Goal: Contribute content: Contribute content

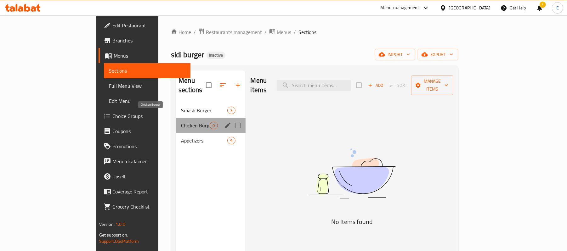
click at [184, 122] on span "Chicken Burger" at bounding box center [195, 126] width 29 height 8
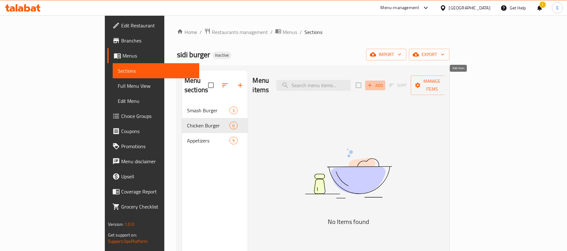
click at [383, 82] on span "Add" at bounding box center [374, 85] width 17 height 7
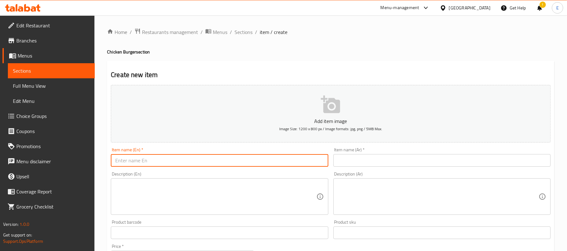
click at [183, 156] on input "text" at bounding box center [219, 160] width 217 height 13
type input "Country Chicken"
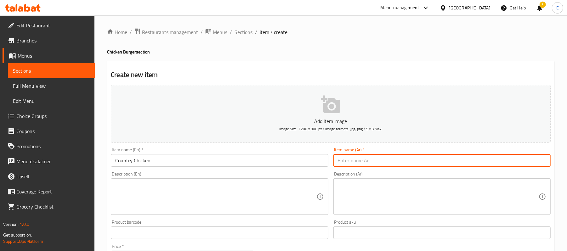
click at [364, 163] on input "text" at bounding box center [441, 160] width 217 height 13
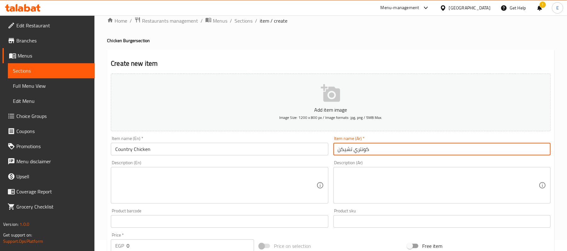
scroll to position [11, 0]
click at [365, 153] on input "كونتري تشيكن" at bounding box center [441, 149] width 217 height 13
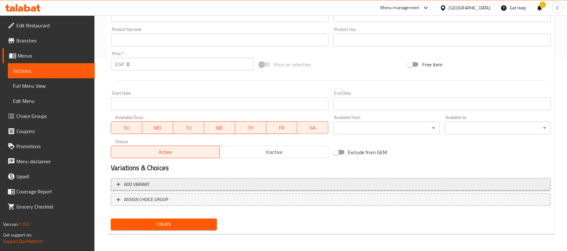
type input "[PERSON_NAME]"
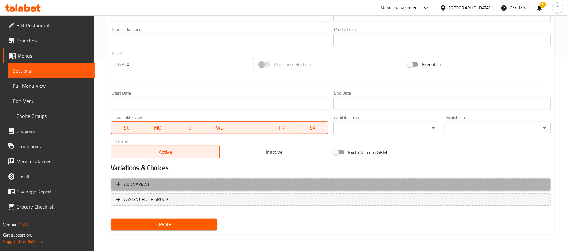
click at [184, 183] on span "Add variant" at bounding box center [330, 185] width 428 height 8
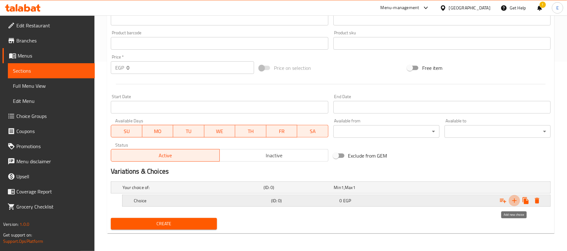
click at [515, 200] on icon "Expand" at bounding box center [514, 201] width 8 height 8
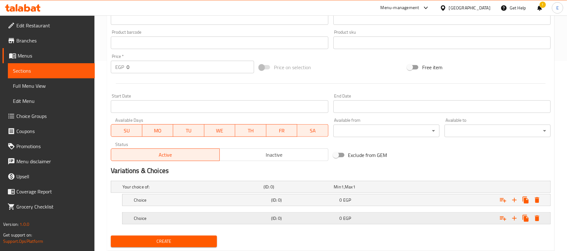
click at [343, 191] on span "EGP" at bounding box center [342, 187] width 3 height 8
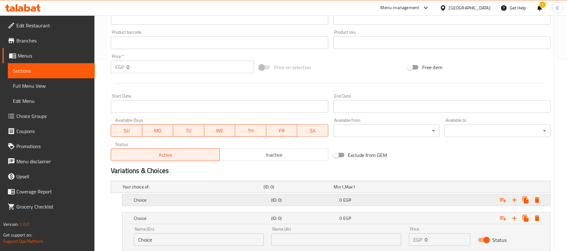
click at [322, 191] on div "(ID: 0)" at bounding box center [297, 186] width 70 height 9
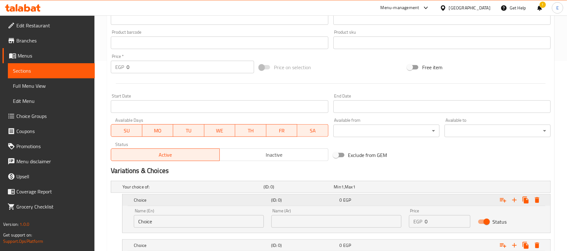
scroll to position [262, 0]
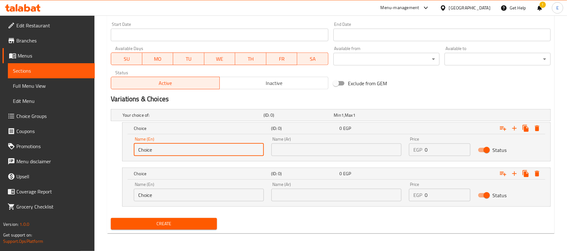
click at [161, 151] on input "Choice" at bounding box center [199, 149] width 130 height 13
type input "Regular"
click at [146, 195] on input "Choice" at bounding box center [199, 195] width 130 height 13
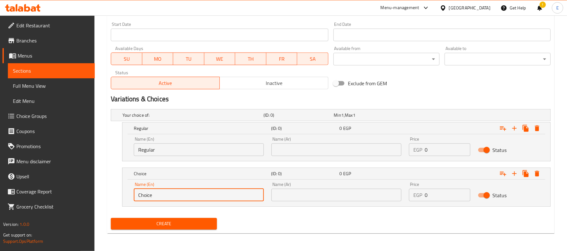
click at [146, 195] on input "Choice" at bounding box center [199, 195] width 130 height 13
type input "With Cheese and Fries"
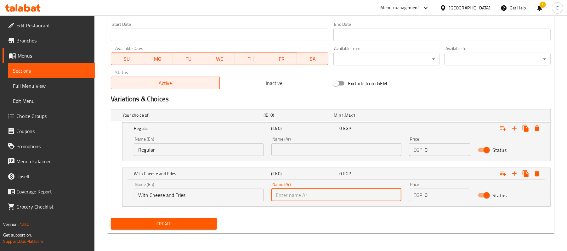
click at [279, 193] on input "text" at bounding box center [336, 195] width 130 height 13
type input "مع [PERSON_NAME] وجبنة"
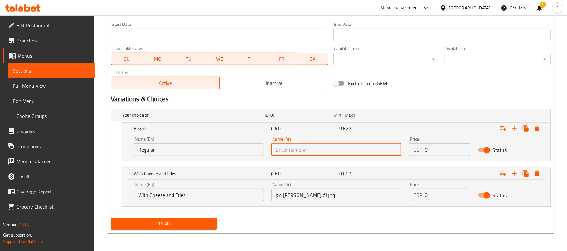
click at [324, 152] on input "text" at bounding box center [336, 149] width 130 height 13
type input "عادي"
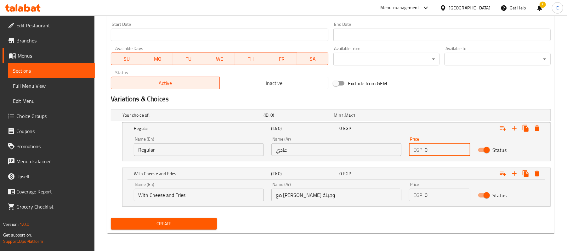
click at [429, 145] on input "0" at bounding box center [446, 149] width 45 height 13
type input "163"
click at [438, 196] on input "0" at bounding box center [446, 195] width 45 height 13
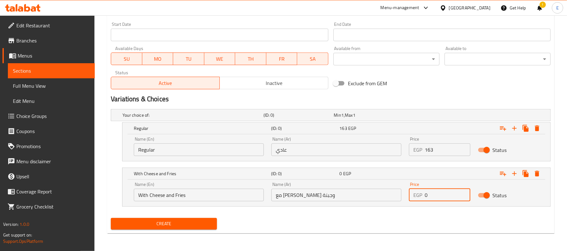
click at [438, 196] on input "0" at bounding box center [446, 195] width 45 height 13
type input "210"
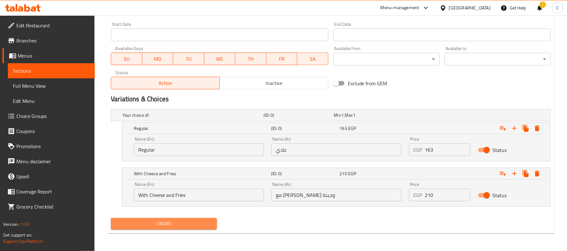
click at [199, 221] on span "Create" at bounding box center [164, 224] width 96 height 8
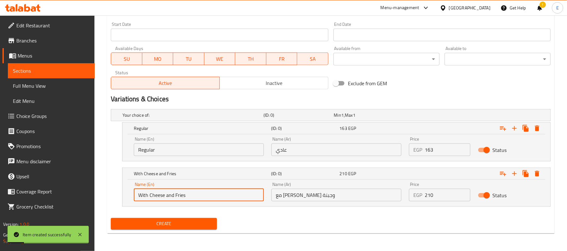
click at [156, 195] on input "With Cheese and Fries" at bounding box center [199, 195] width 130 height 13
type input "With Cheese and Fries"
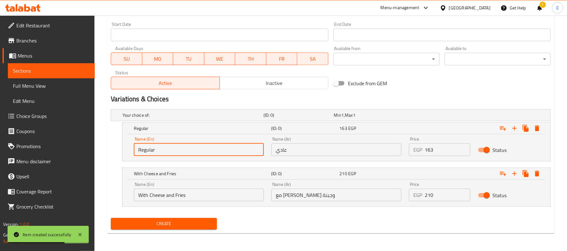
click at [140, 150] on input "Regular" at bounding box center [199, 149] width 130 height 13
click at [140, 150] on input "Choice" at bounding box center [199, 149] width 130 height 13
type input "Regular"
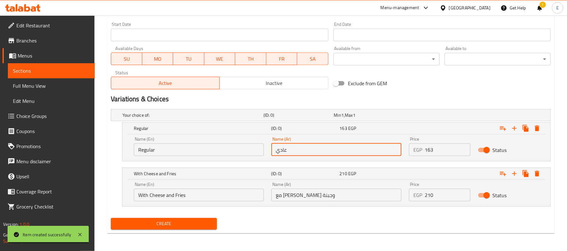
click at [323, 155] on input "عادي" at bounding box center [336, 149] width 130 height 13
type input "عادي"
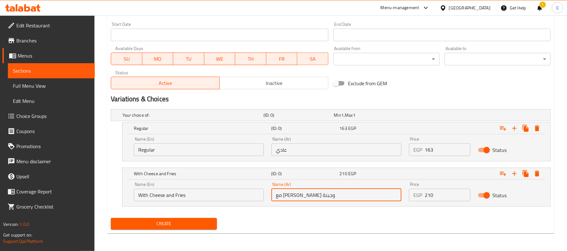
click at [300, 197] on input "مع [PERSON_NAME] وجبنة" at bounding box center [336, 195] width 130 height 13
click at [300, 196] on input "مع [PERSON_NAME] وجبنة" at bounding box center [336, 195] width 130 height 13
type input "مع بطاطس وجبنة"
click at [435, 151] on input "163" at bounding box center [446, 149] width 45 height 13
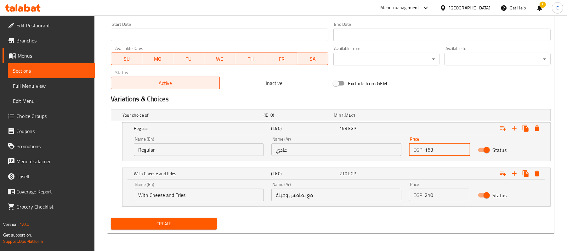
click at [435, 151] on input "163" at bounding box center [446, 149] width 45 height 13
type input "7"
type input "176"
click at [429, 200] on input "210" at bounding box center [446, 195] width 45 height 13
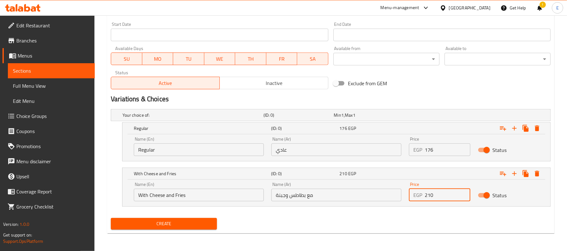
click at [429, 200] on input "210" at bounding box center [446, 195] width 45 height 13
type input "223"
click at [414, 212] on nav at bounding box center [330, 210] width 439 height 5
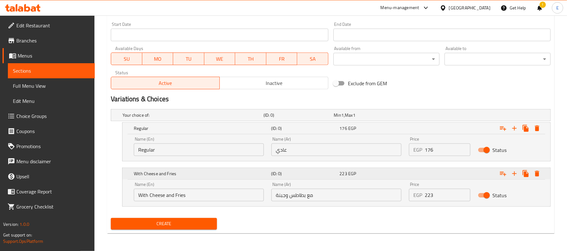
click at [345, 132] on span "223" at bounding box center [343, 128] width 8 height 8
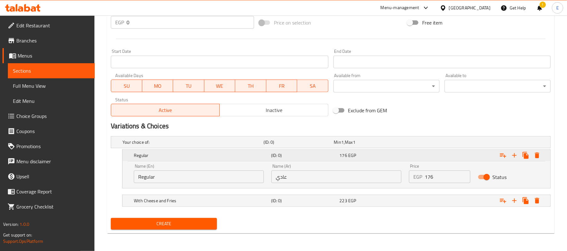
click at [323, 162] on div "Regular (ID: 0) 176 EGP" at bounding box center [337, 155] width 411 height 14
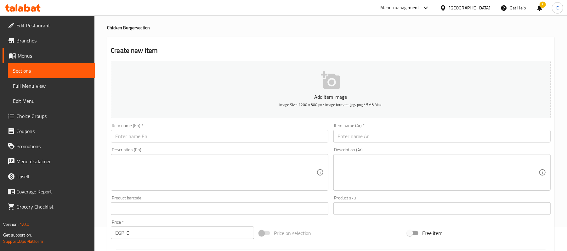
scroll to position [24, 0]
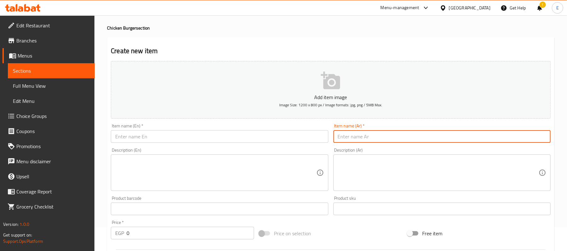
click at [346, 134] on input "text" at bounding box center [441, 136] width 217 height 13
type input "جريلد تشيكن"
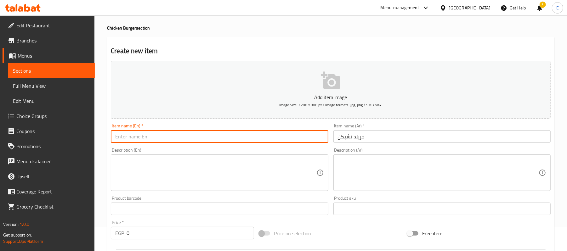
click at [152, 138] on input "text" at bounding box center [219, 136] width 217 height 13
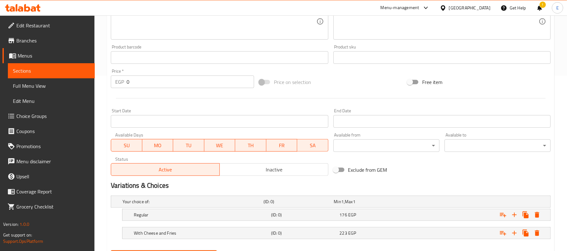
scroll to position [208, 0]
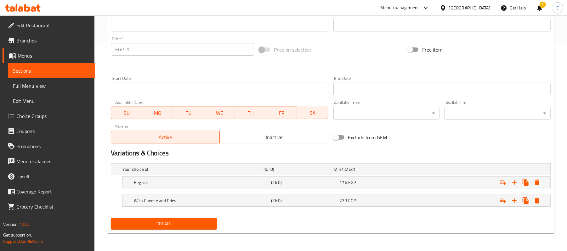
type input "Grilled Chicken"
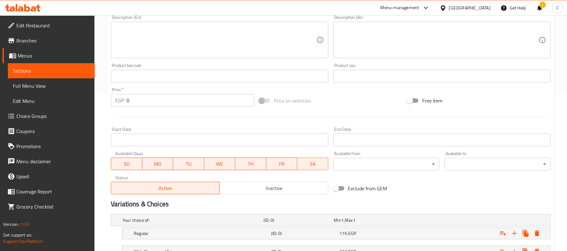
scroll to position [0, 0]
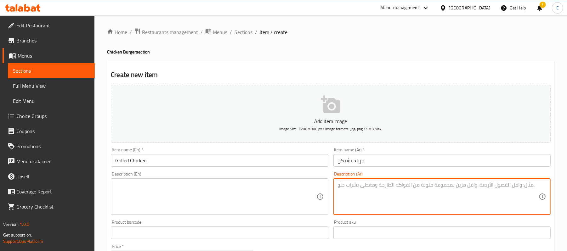
click at [366, 197] on textarea at bounding box center [438, 197] width 201 height 30
click at [368, 184] on textarea "صدر دجاج مشوي + بيف بيكون + بسطرمة + فلفل الوان + طماطم + زيتون + بصل مكرمل" at bounding box center [438, 197] width 201 height 30
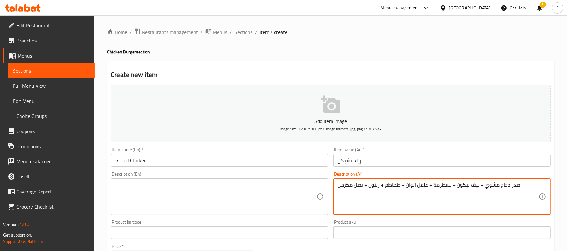
type textarea "صدر دجاج مشوي + بيف بيكون + بسطرمة + فلفل الوان + طماطم + زيتون + بصل مكرمل"
paste textarea "Grilled chicken breast + beef bacon + pastrami + colored peppers + tomatoes + o…"
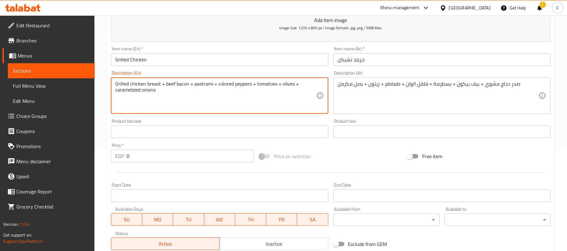
scroll to position [208, 0]
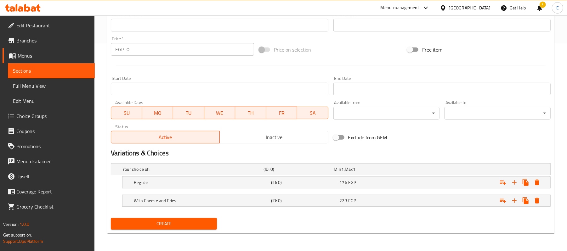
type textarea "Grilled chicken breast + beef bacon + pastrami + colored peppers + tomatoes + o…"
click at [138, 227] on span "Create" at bounding box center [164, 224] width 96 height 8
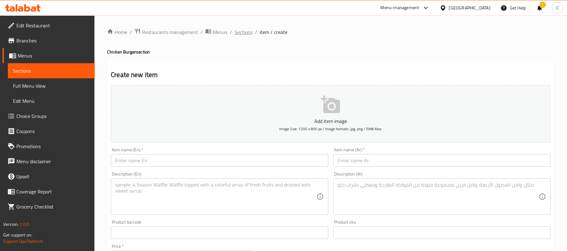
click at [243, 32] on span "Sections" at bounding box center [243, 32] width 18 height 8
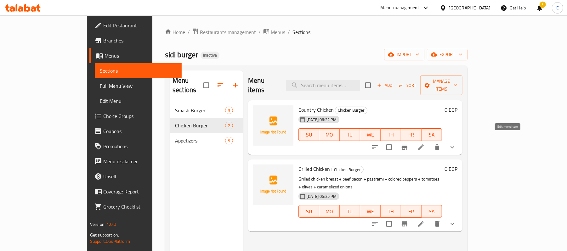
click at [423, 144] on icon at bounding box center [421, 147] width 6 height 6
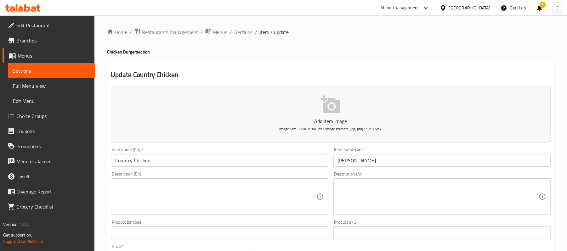
scroll to position [208, 0]
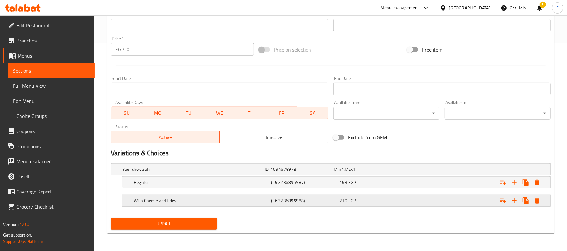
click at [341, 173] on span "210" at bounding box center [337, 169] width 7 height 8
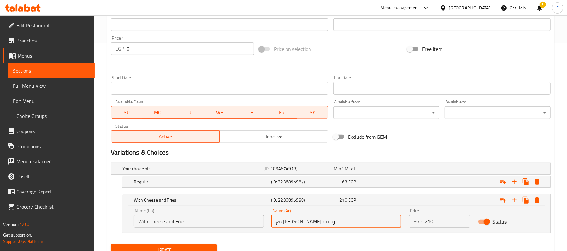
click at [300, 226] on input "مع [PERSON_NAME] وجبنة" at bounding box center [336, 221] width 130 height 13
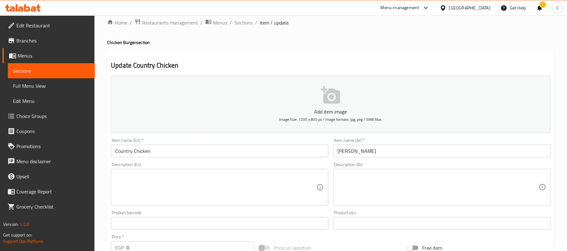
scroll to position [9, 0]
type input "مع بطاطس وجبنة"
paste textarea "صدر دجاج كرسبي + سموك تركي + خس + طماطم + صوص جبنة"
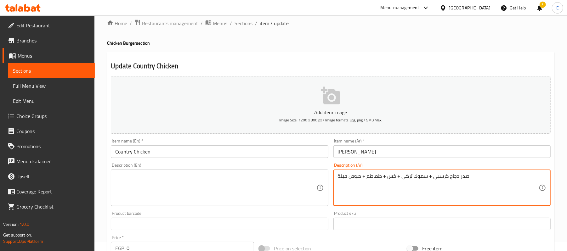
type textarea "صدر دجاج كرسبي + سموك تركي + خس + طماطم + صوص جبنة"
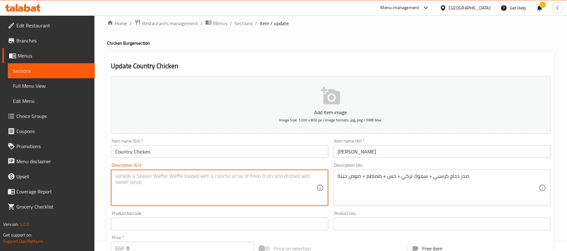
click at [126, 179] on textarea at bounding box center [215, 188] width 201 height 30
paste textarea "Crispy chicken breast + smoked turkey + lettuce + tomato + cheese sauce"
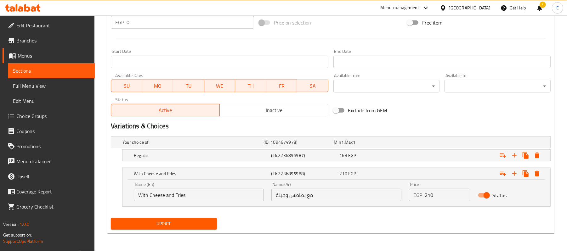
type textarea "Crispy chicken breast + smoked turkey + lettuce + tomato + cheese sauce"
click at [140, 223] on span "Update" at bounding box center [164, 224] width 96 height 8
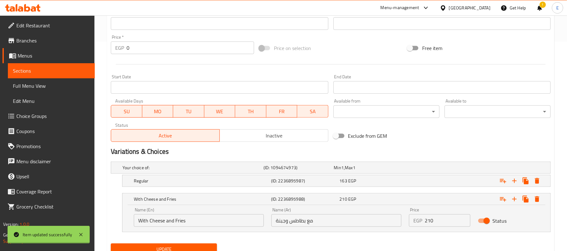
scroll to position [0, 0]
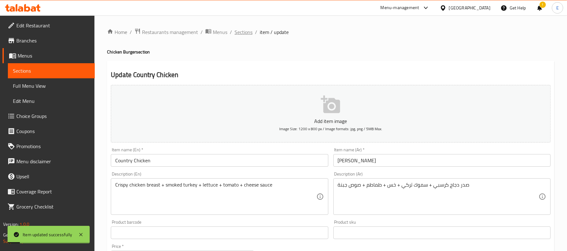
click at [237, 31] on span "Sections" at bounding box center [243, 32] width 18 height 8
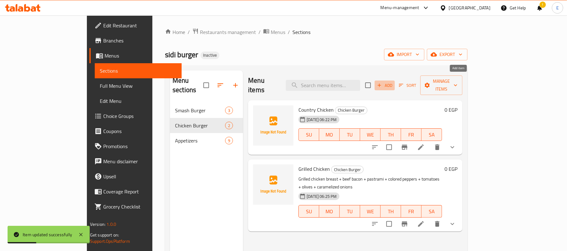
click at [393, 82] on span "Add" at bounding box center [384, 85] width 17 height 7
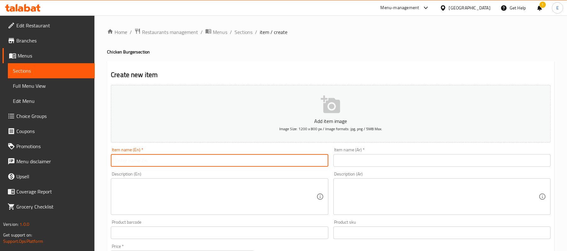
paste input "Mushroom Chicken"
click at [294, 163] on input "Mushroom Chicken" at bounding box center [219, 160] width 217 height 13
type input "Mushroom Chicken"
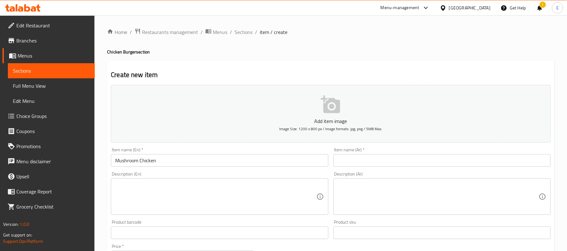
drag, startPoint x: 359, startPoint y: 168, endPoint x: 351, endPoint y: 164, distance: 8.7
click at [351, 164] on div "Item name (Ar)   * Item name (Ar) *" at bounding box center [442, 157] width 222 height 24
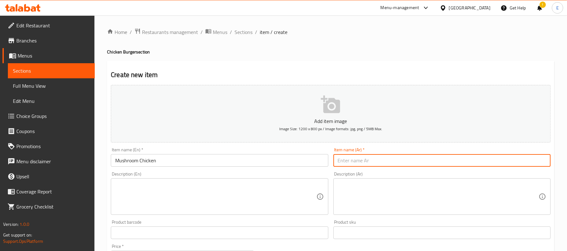
click at [351, 164] on input "text" at bounding box center [441, 160] width 217 height 13
type input "تشيكن مشروم"
paste textarea "صدر دجاج مشوي + بيف بيكون + بسطرمة + فلفل الوان + زيتون + مشروم + بصل مكرمل"
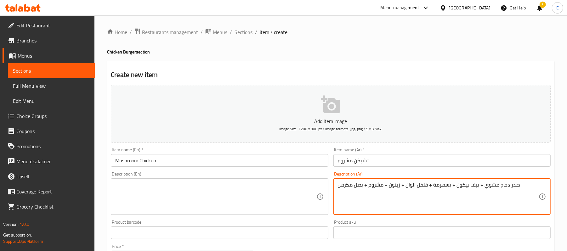
type textarea "صدر دجاج مشوي + بيف بيكون + بسطرمة + فلفل الوان + زيتون + مشروم + بصل مكرمل"
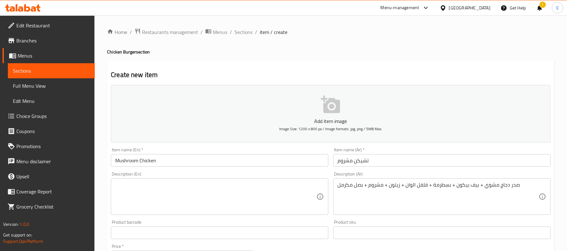
click at [138, 178] on div "Description (En) Description (En)" at bounding box center [219, 193] width 217 height 43
click at [137, 180] on div "Description (En)" at bounding box center [219, 196] width 217 height 36
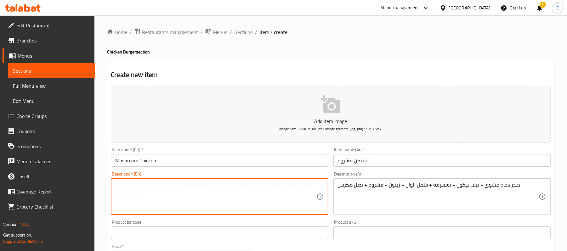
paste textarea "Grilled chicken breast + beef bacon + pastrami + colored peppers + olives + mus…"
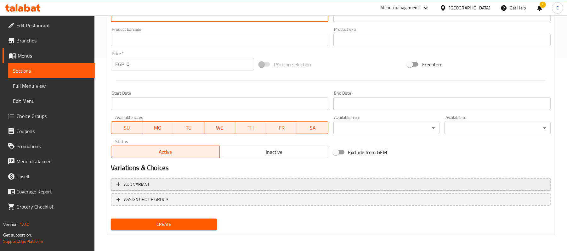
type textarea "Grilled chicken breast + beef bacon + pastrami + colored peppers + olives + mus…"
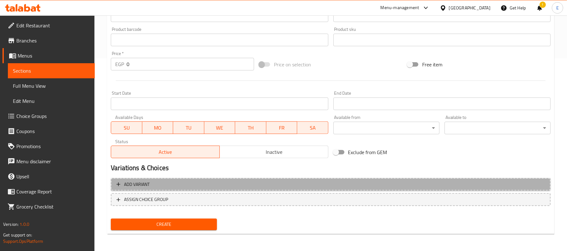
click at [214, 185] on span "Add variant" at bounding box center [330, 185] width 428 height 8
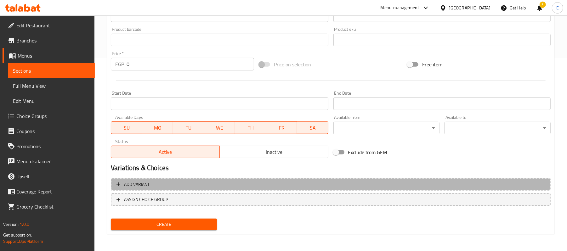
scroll to position [190, 0]
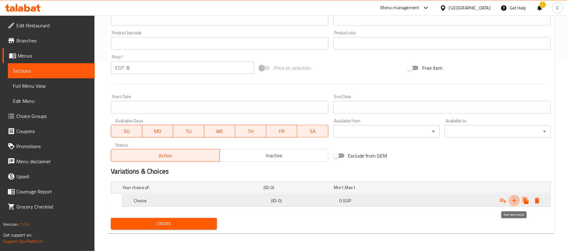
click at [510, 202] on icon "Expand" at bounding box center [514, 201] width 8 height 8
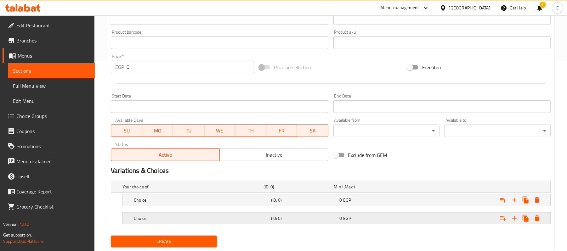
click at [375, 194] on div "Choice (ID: 0) 0 EGP" at bounding box center [332, 187] width 422 height 14
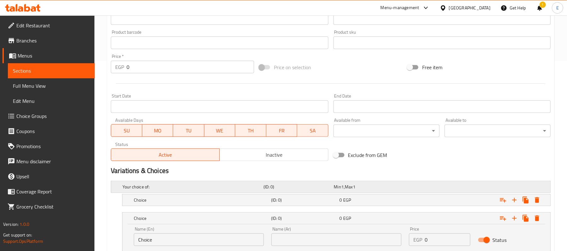
click at [325, 193] on div "Your choice of: (ID: 0) Min 1 , Max 1" at bounding box center [332, 187] width 422 height 14
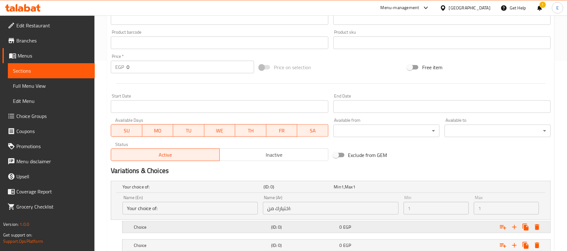
click at [312, 190] on h5 "(ID: 0)" at bounding box center [297, 187] width 68 height 6
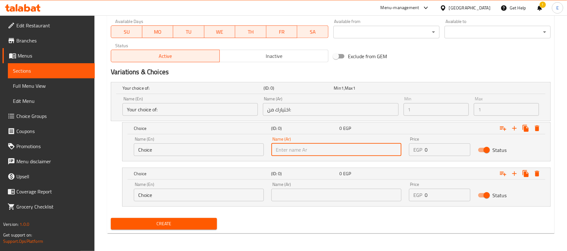
click at [298, 148] on input "text" at bounding box center [336, 149] width 130 height 13
type input "و"
type input "عادي"
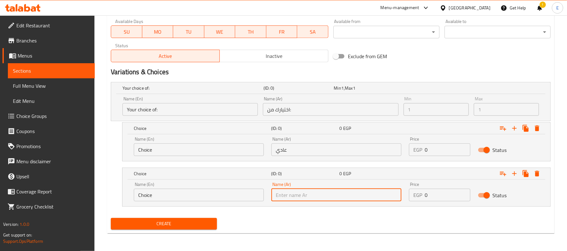
click at [300, 194] on input "text" at bounding box center [336, 195] width 130 height 13
type input "مع بطاطس وجبنة"
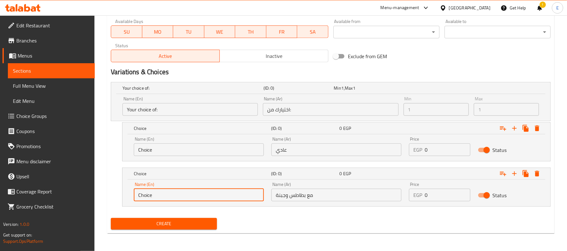
click at [170, 196] on input "Choice" at bounding box center [199, 195] width 130 height 13
type input "With Cheese and Fries"
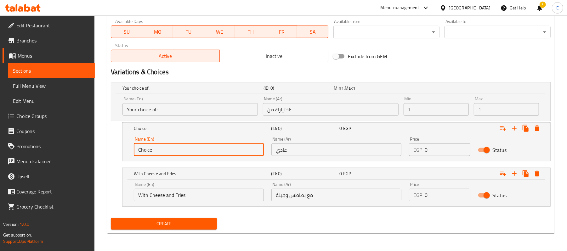
click at [146, 149] on input "Choice" at bounding box center [199, 149] width 130 height 13
type input "Regular"
drag, startPoint x: 426, startPoint y: 157, endPoint x: 433, endPoint y: 151, distance: 9.1
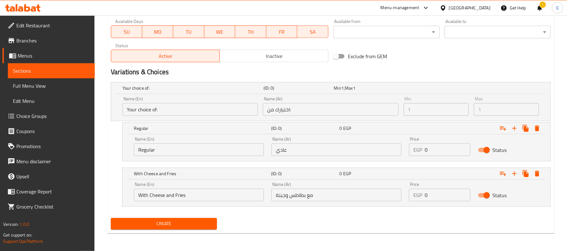
click at [433, 151] on div "Price EGP 0 Price" at bounding box center [439, 146] width 69 height 27
click at [433, 151] on input "0" at bounding box center [446, 149] width 45 height 13
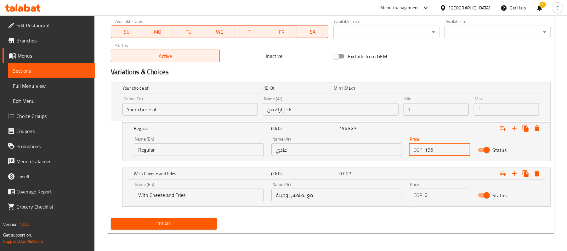
type input "196"
click at [441, 195] on input "0" at bounding box center [446, 195] width 45 height 13
type input "230"
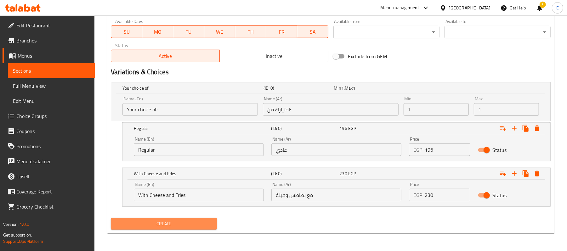
click at [151, 224] on span "Create" at bounding box center [164, 224] width 96 height 8
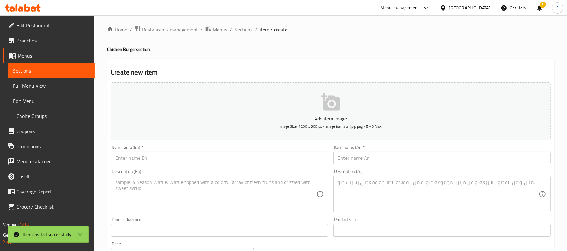
scroll to position [0, 0]
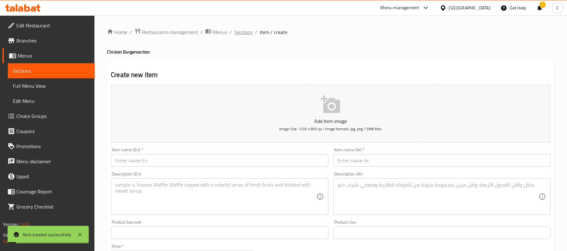
click at [243, 28] on span "Sections" at bounding box center [243, 32] width 18 height 8
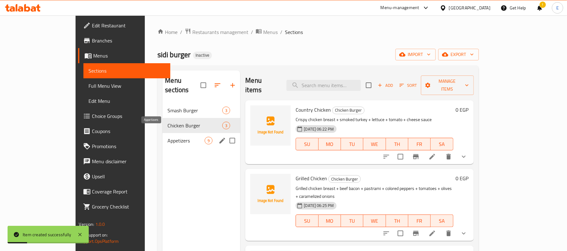
click at [167, 137] on span "Appetizers" at bounding box center [185, 141] width 37 height 8
